Goal: Task Accomplishment & Management: Manage account settings

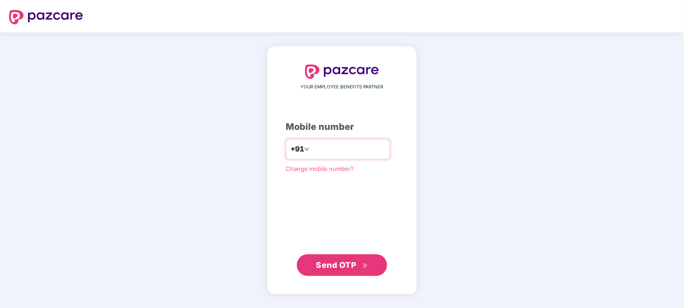
type input "**********"
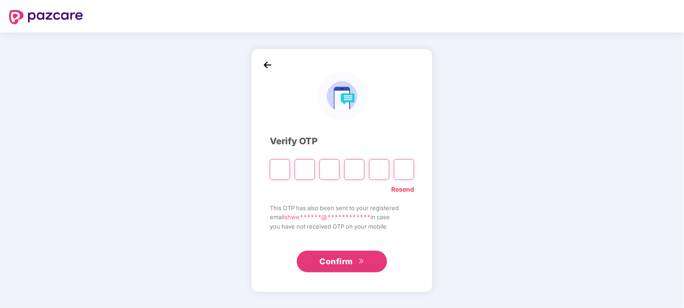
type input "*"
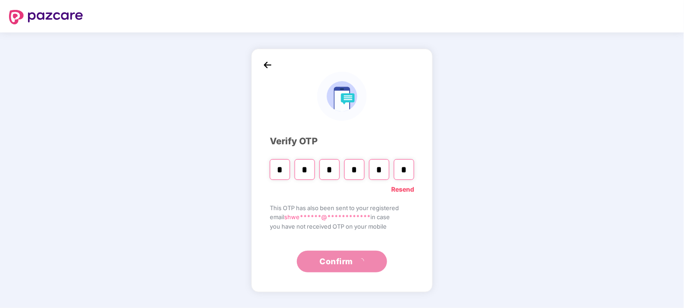
type input "*"
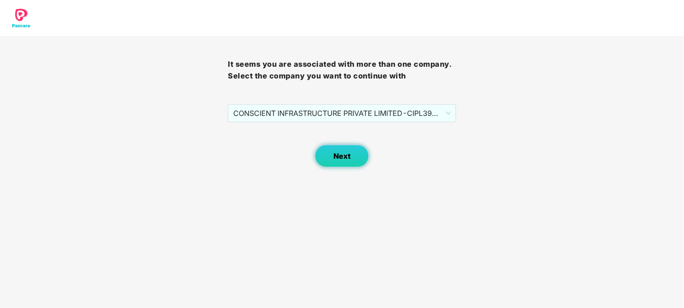
click at [344, 153] on span "Next" at bounding box center [341, 156] width 17 height 9
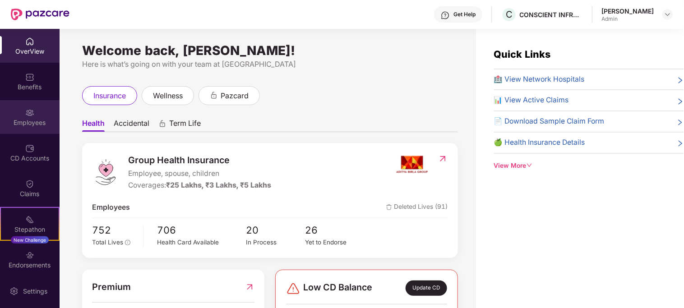
click at [44, 113] on div "Employees" at bounding box center [30, 117] width 60 height 34
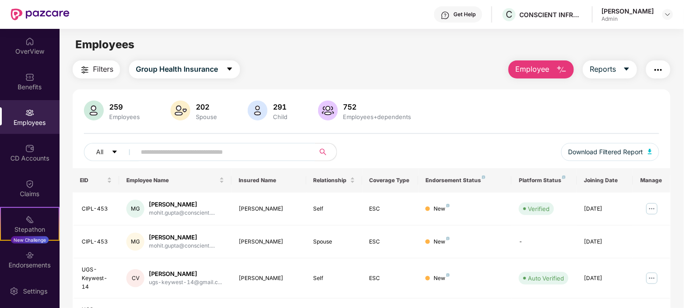
click at [242, 156] on input "text" at bounding box center [222, 152] width 162 height 14
type input "*"
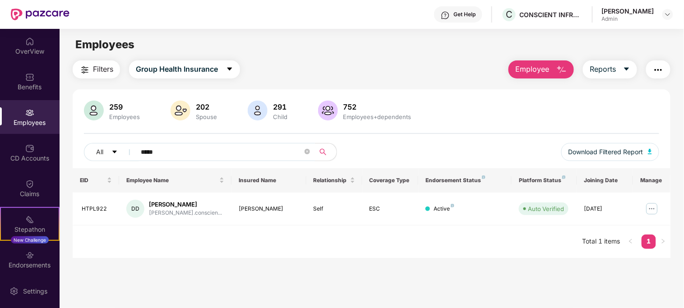
type input "*****"
click at [197, 23] on div "Get Help C CONSCIENT INFRASTRUCTURE PVT LTD [PERSON_NAME]" at bounding box center [371, 14] width 604 height 29
click at [28, 46] on img at bounding box center [29, 41] width 9 height 9
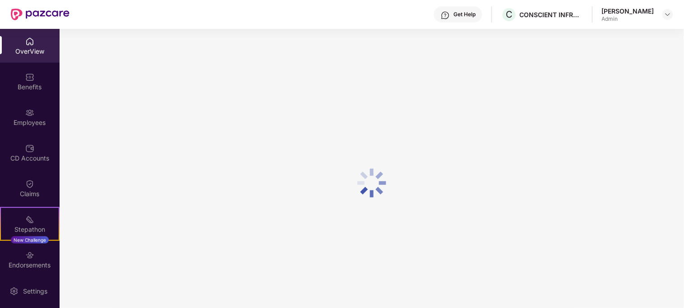
click at [257, 52] on div at bounding box center [372, 183] width 624 height 308
